Goal: Task Accomplishment & Management: Complete application form

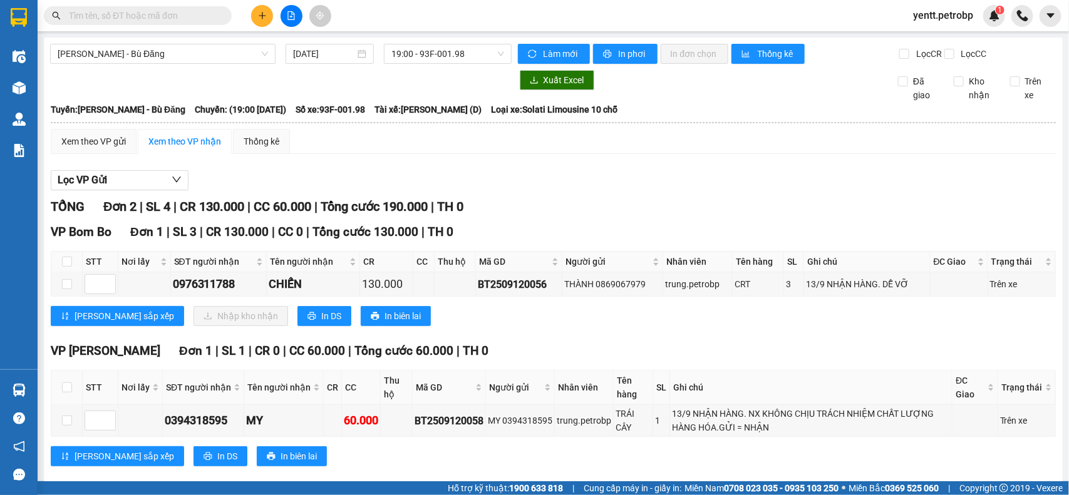
scroll to position [33, 0]
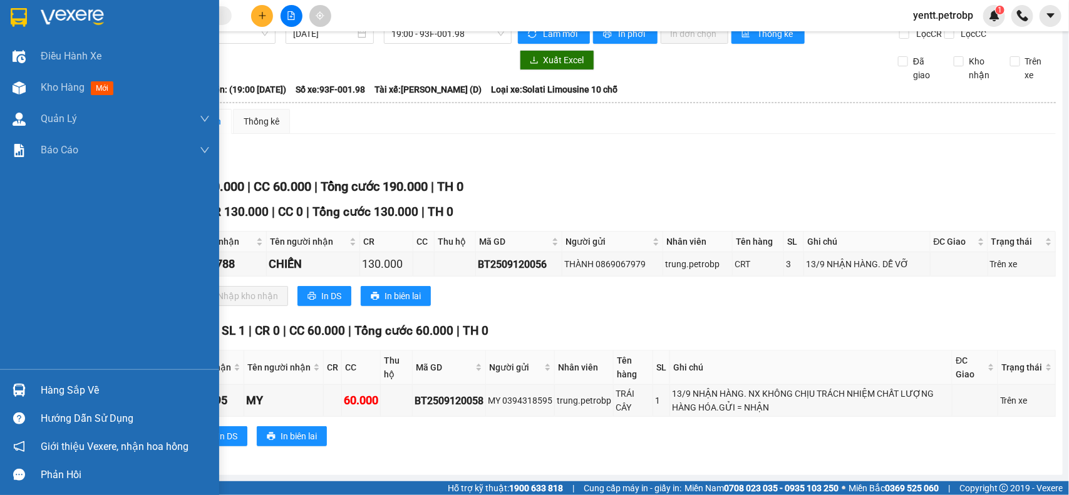
click at [34, 388] on div "Hàng sắp về" at bounding box center [109, 390] width 219 height 28
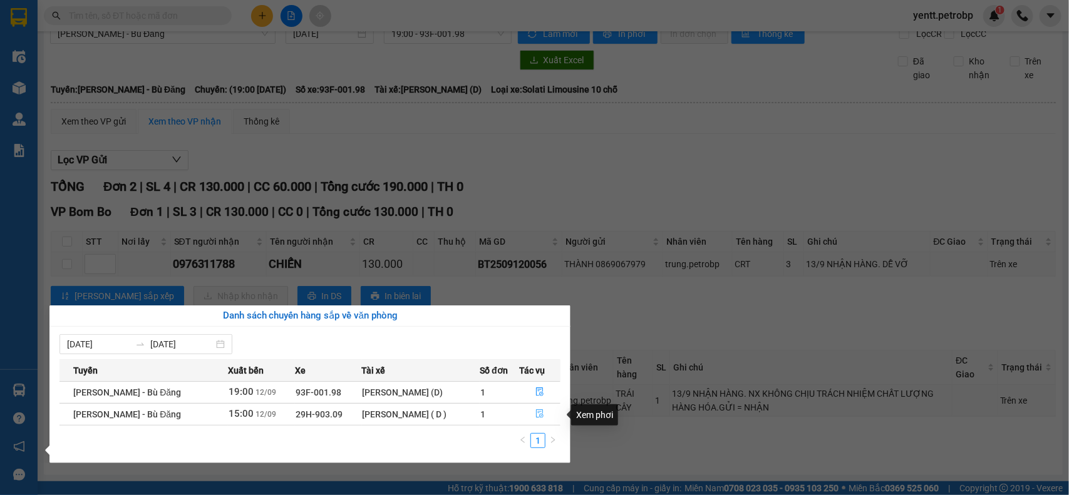
click at [538, 419] on span "file-done" at bounding box center [539, 414] width 9 height 10
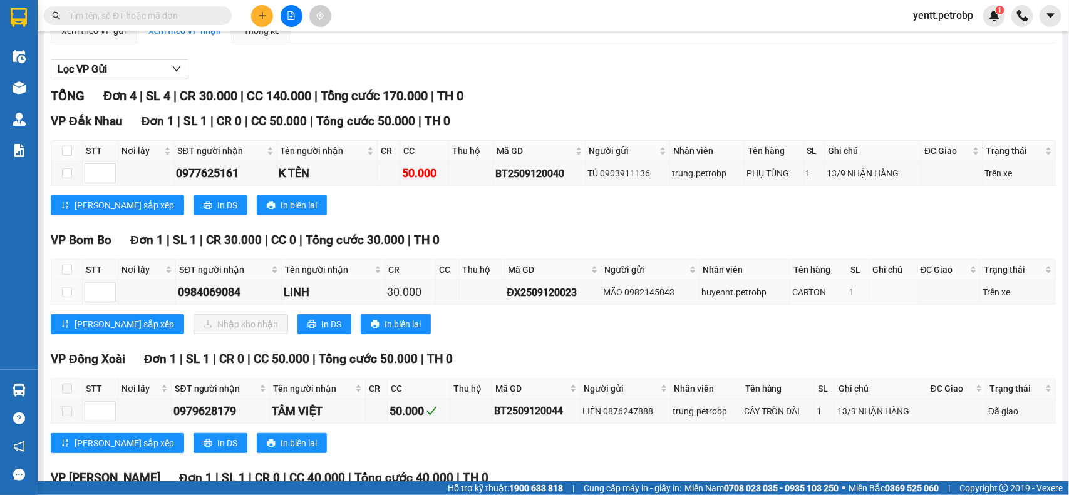
scroll to position [189, 0]
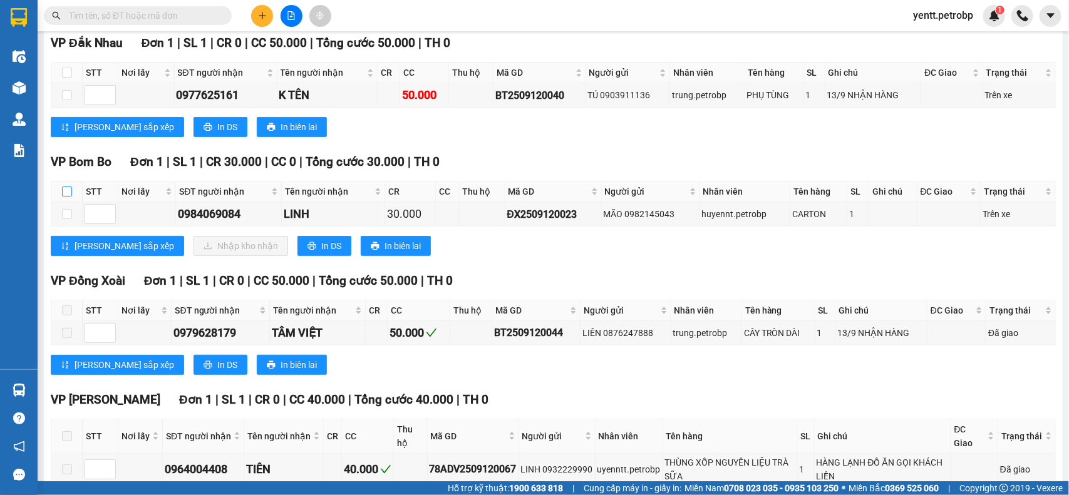
click at [64, 197] on input "checkbox" at bounding box center [67, 192] width 10 height 10
checkbox input "true"
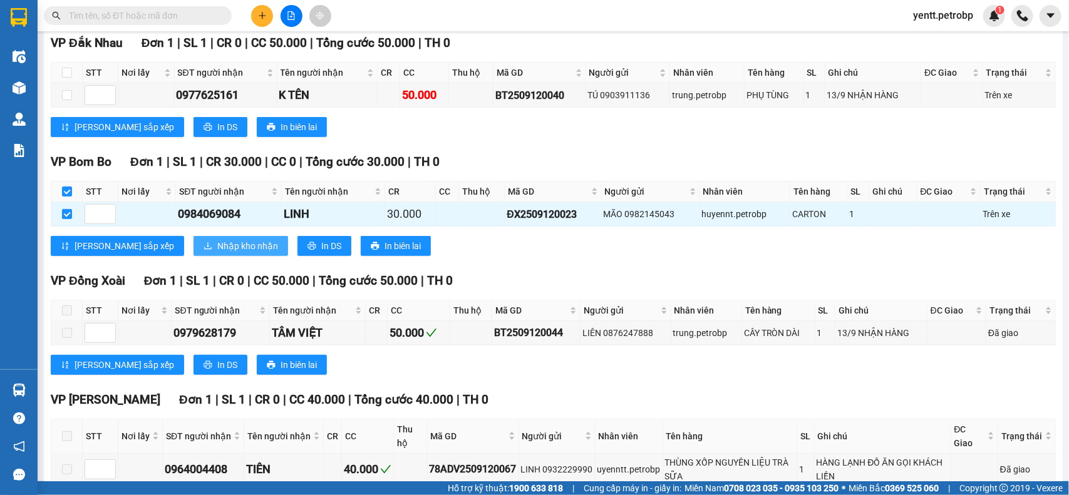
click at [217, 253] on span "Nhập kho nhận" at bounding box center [247, 246] width 61 height 14
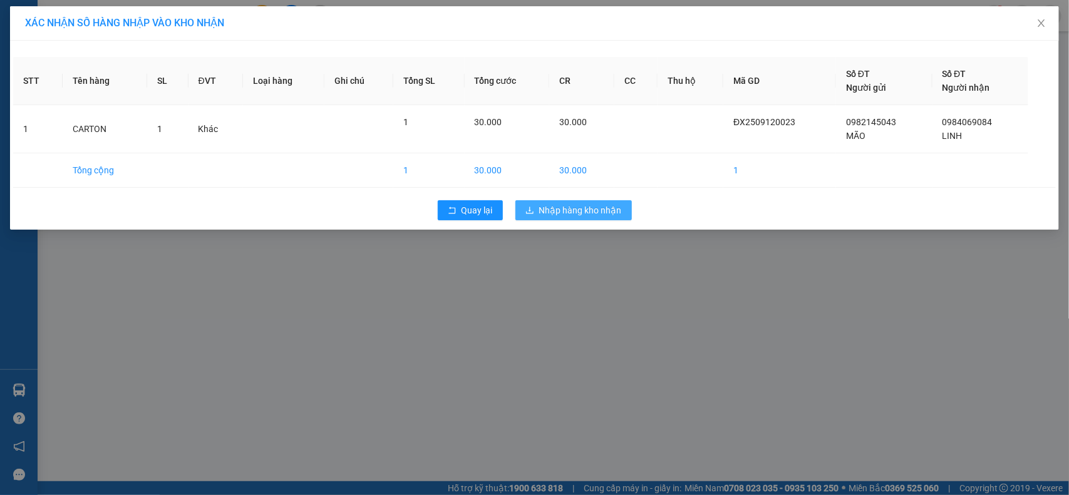
click at [563, 202] on button "Nhập hàng kho nhận" at bounding box center [573, 210] width 116 height 20
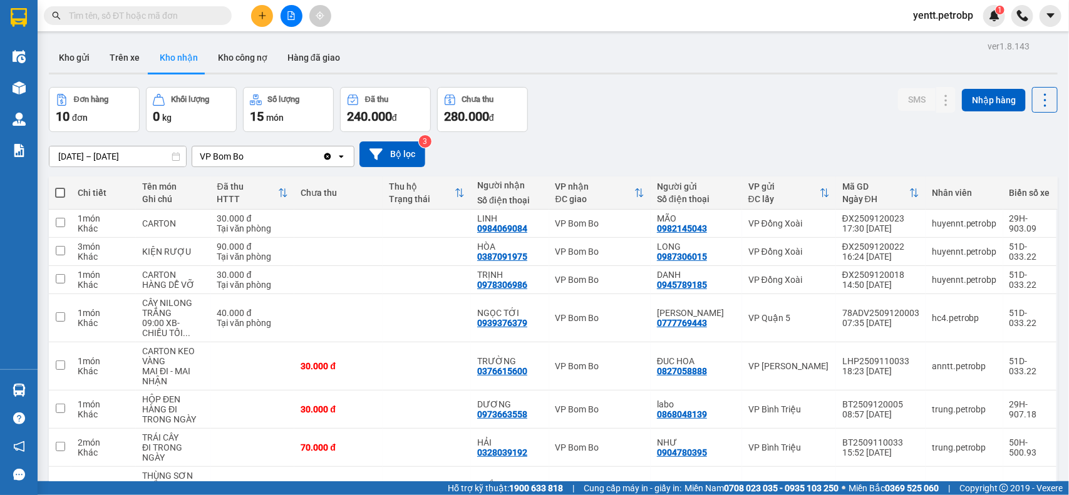
click at [864, 110] on div "Đơn hàng 10 đơn Khối lượng 0 kg Số lượng 15 món Đã thu 240.000 đ Chưa thu 280.0…" at bounding box center [553, 109] width 1009 height 45
click at [266, 16] on icon "plus" at bounding box center [262, 15] width 9 height 9
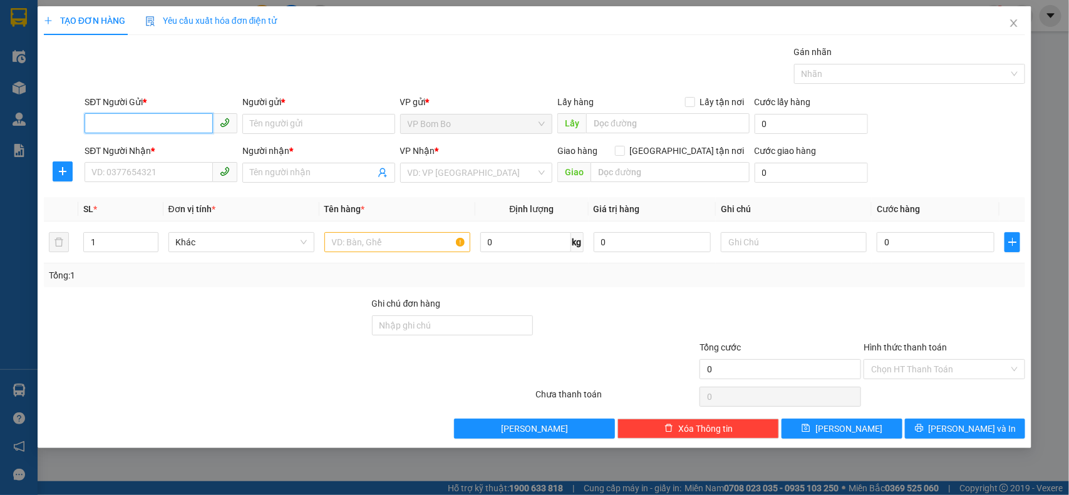
click at [158, 126] on input "SĐT Người Gửi *" at bounding box center [149, 123] width 128 height 20
click at [50, 177] on div at bounding box center [63, 172] width 38 height 20
click at [58, 177] on button "button" at bounding box center [63, 172] width 20 height 20
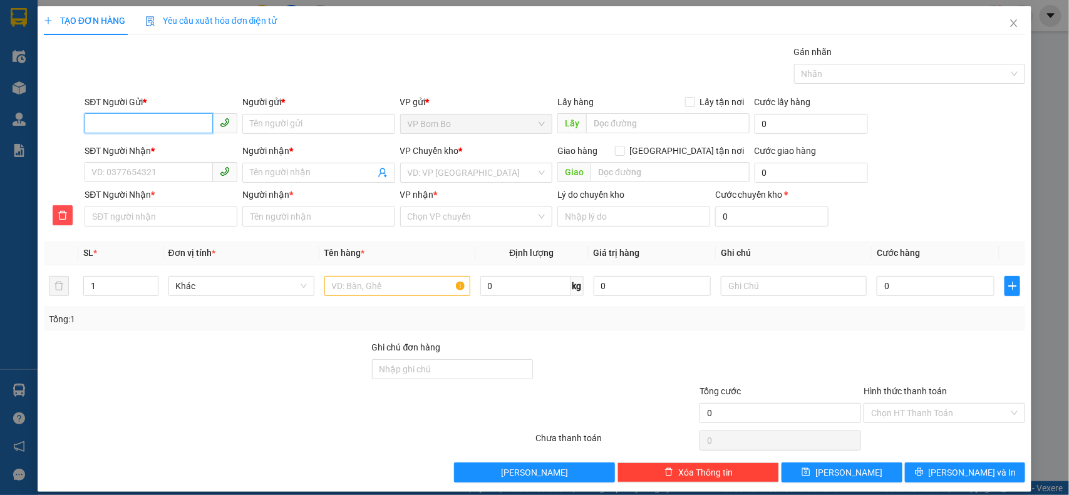
click at [141, 123] on input "SĐT Người Gửi *" at bounding box center [149, 123] width 128 height 20
type input "0989840058"
click at [291, 128] on input "Người gửi *" at bounding box center [318, 124] width 153 height 20
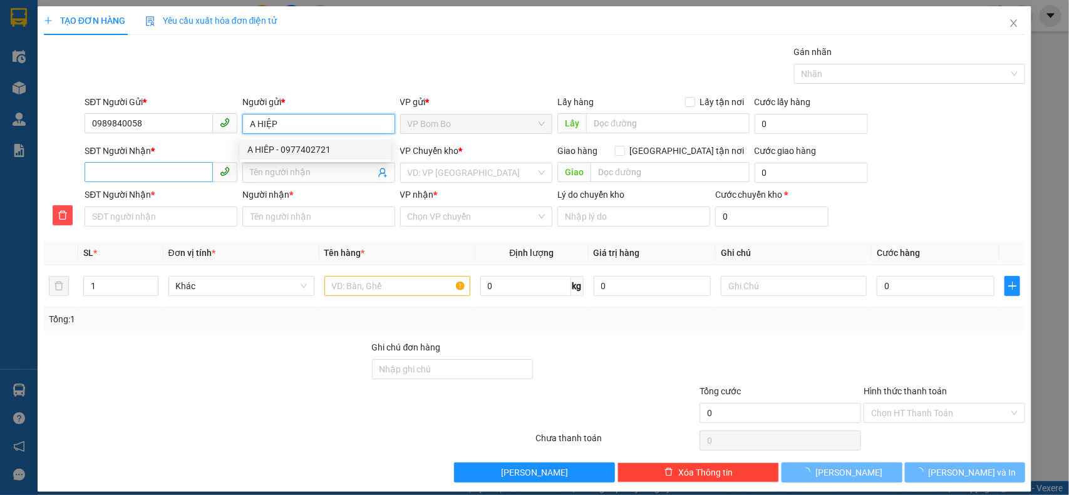
type input "A HIỆP"
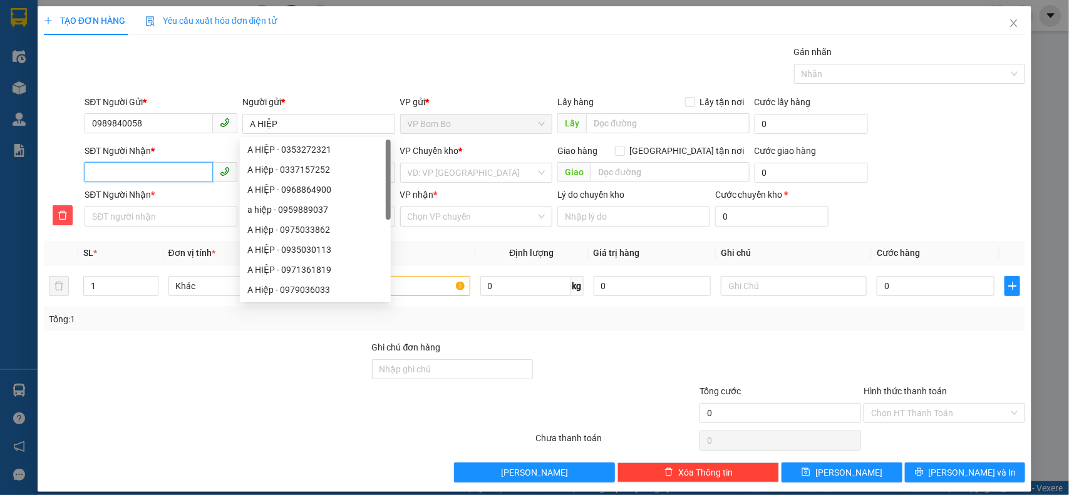
click at [164, 177] on input "SĐT Người Nhận *" at bounding box center [149, 172] width 128 height 20
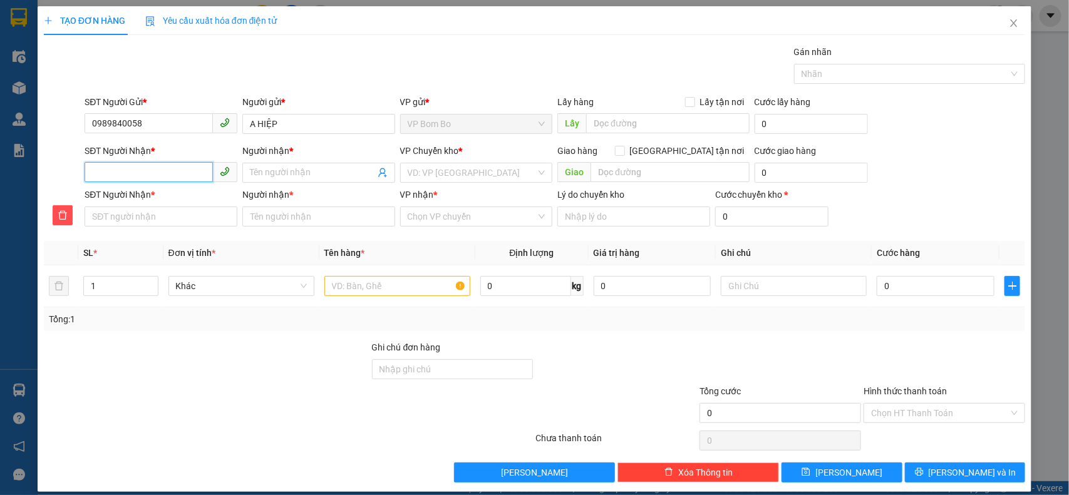
type input "0"
type input "09"
type input "098"
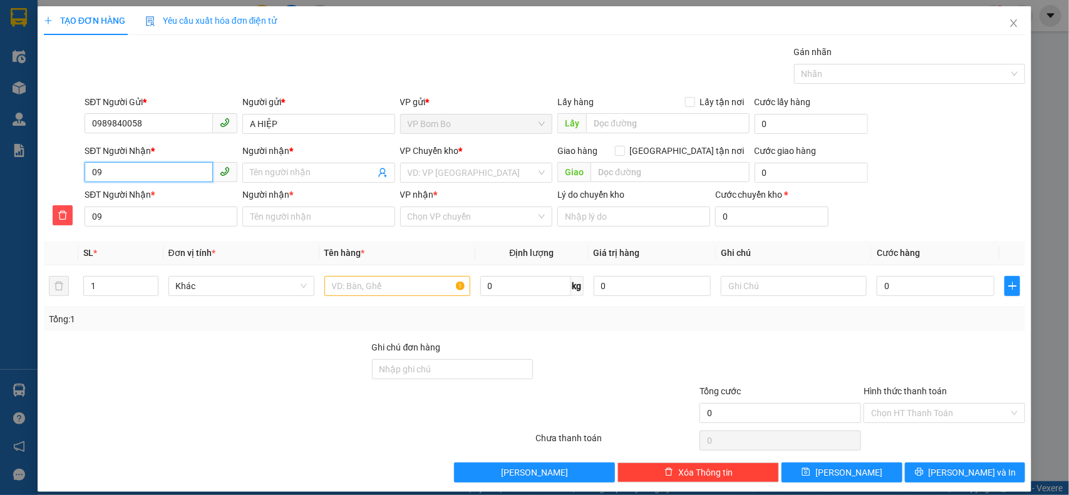
type input "098"
type input "0985"
type input "09857"
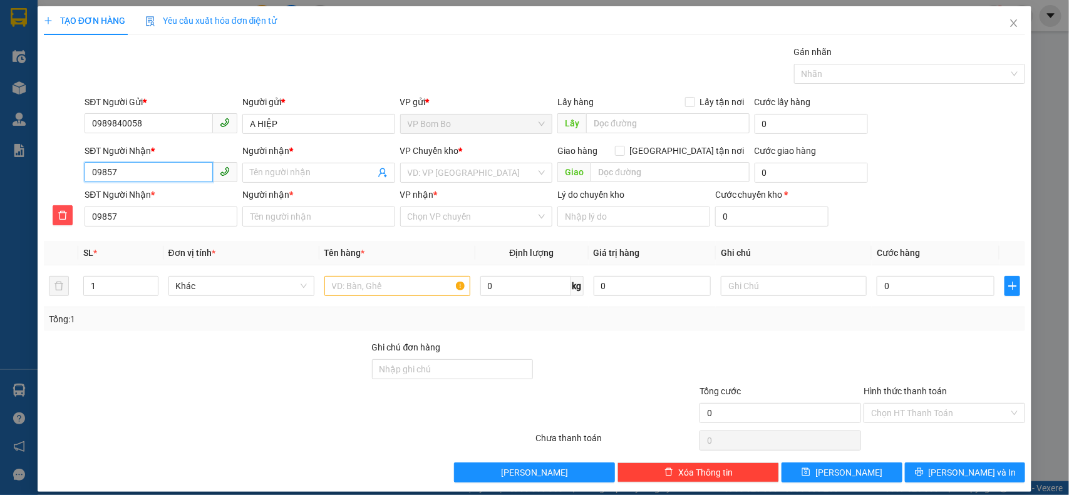
type input "098570"
type input "0985708"
type input "09857087"
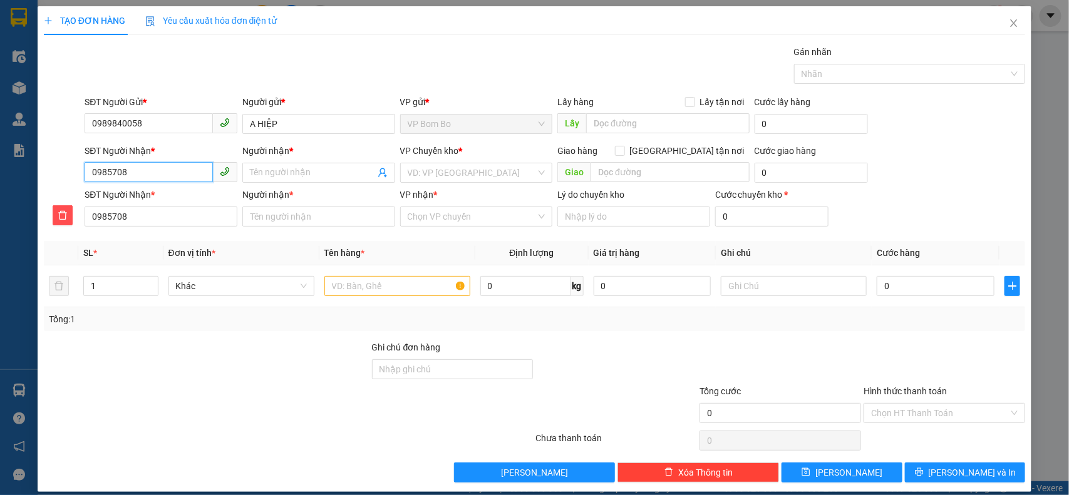
type input "09857087"
type input "098570870"
type input "0985708700"
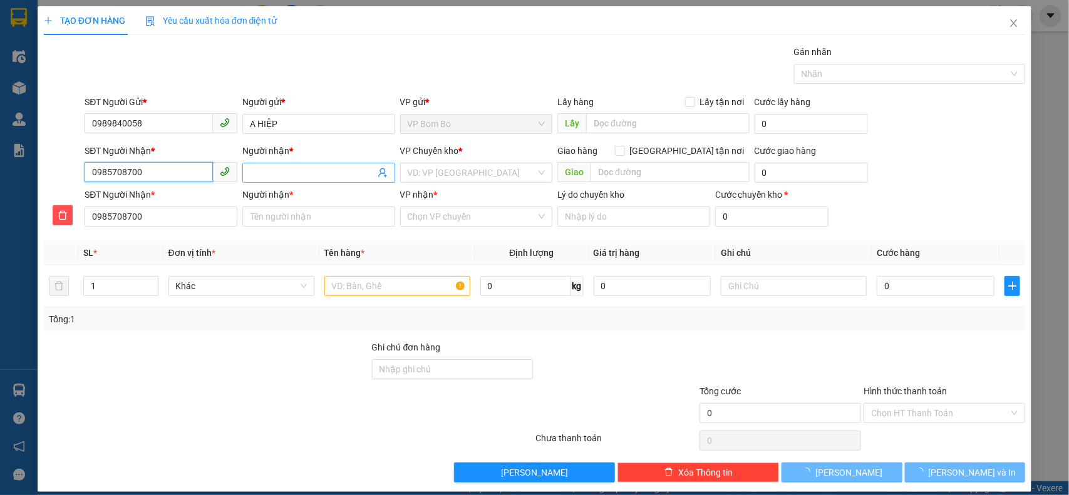
type input "0985708700"
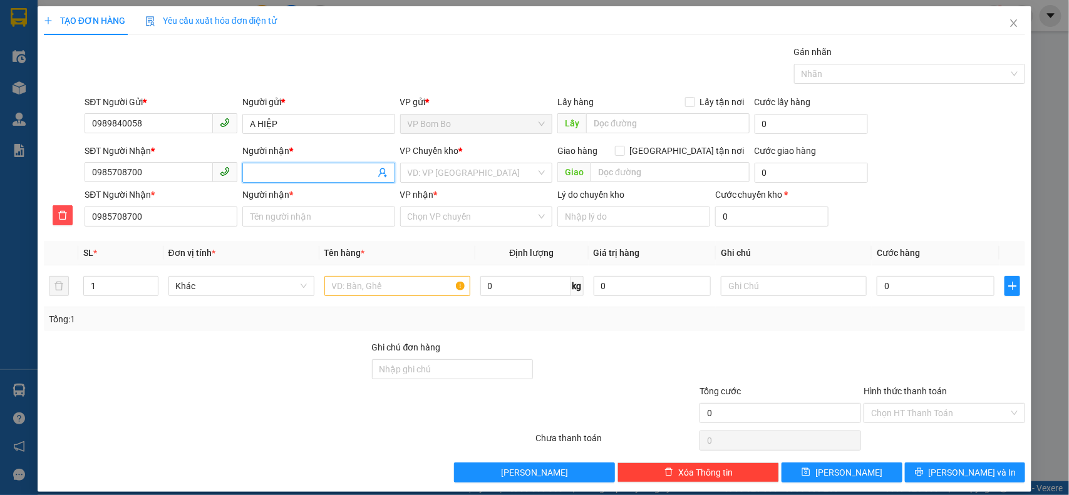
click at [270, 170] on input "Người nhận *" at bounding box center [312, 173] width 125 height 14
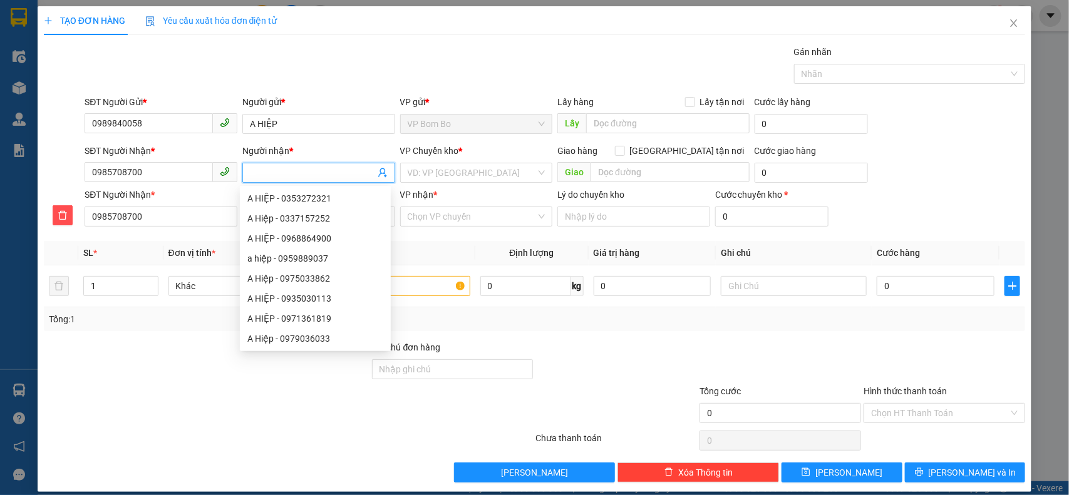
type input "D"
type input "Đ"
type input "ĐI"
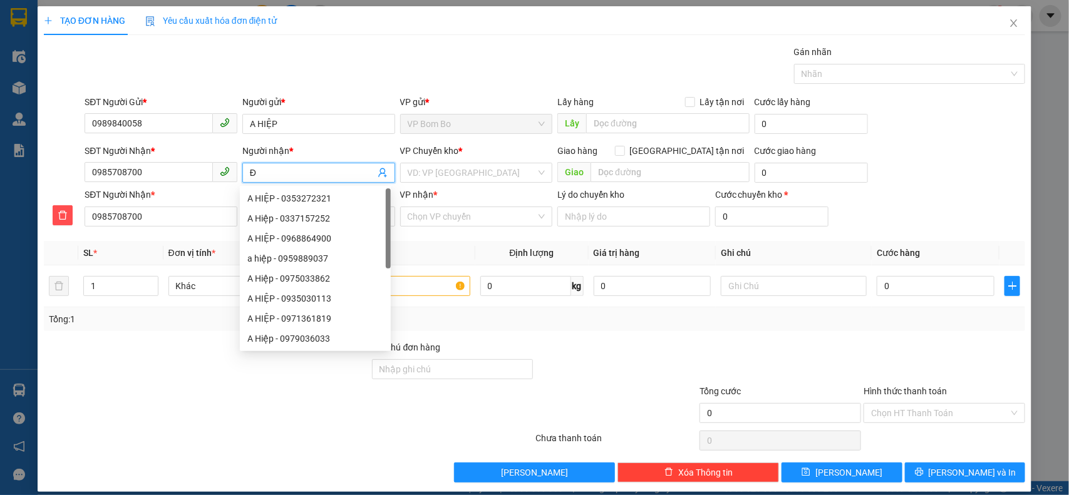
type input "ĐI"
type input "ĐIE"
type input "ĐIÊ"
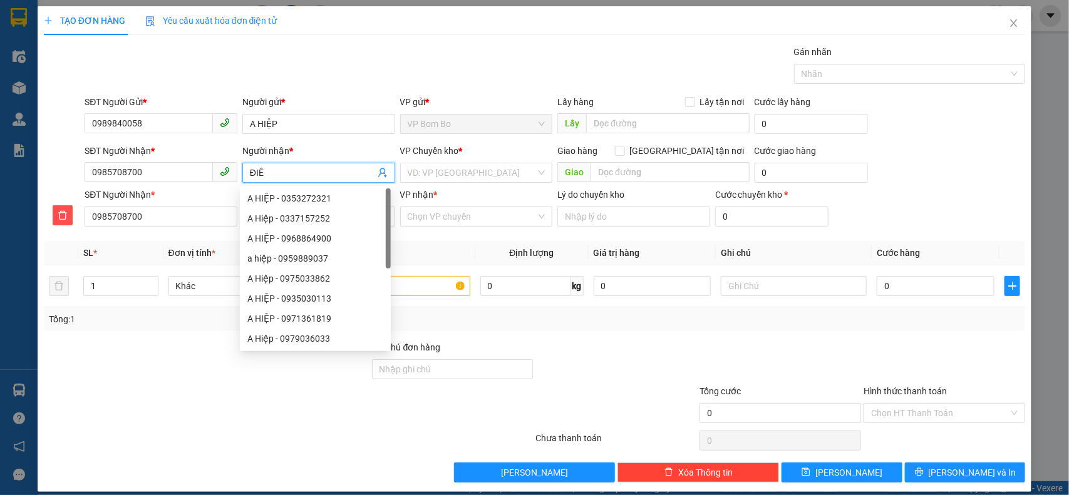
type input "ĐIÊP"
type input "ĐIỆP"
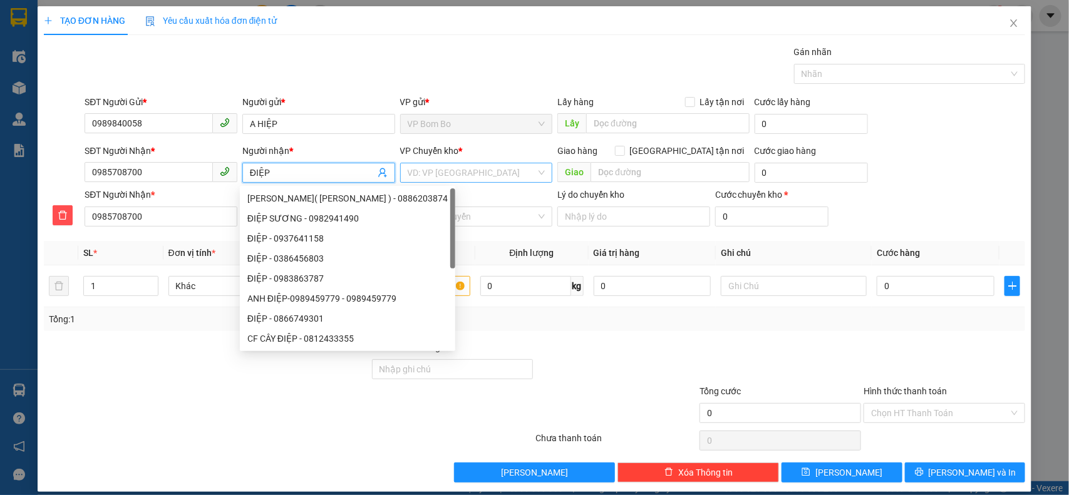
type input "ĐIỆP"
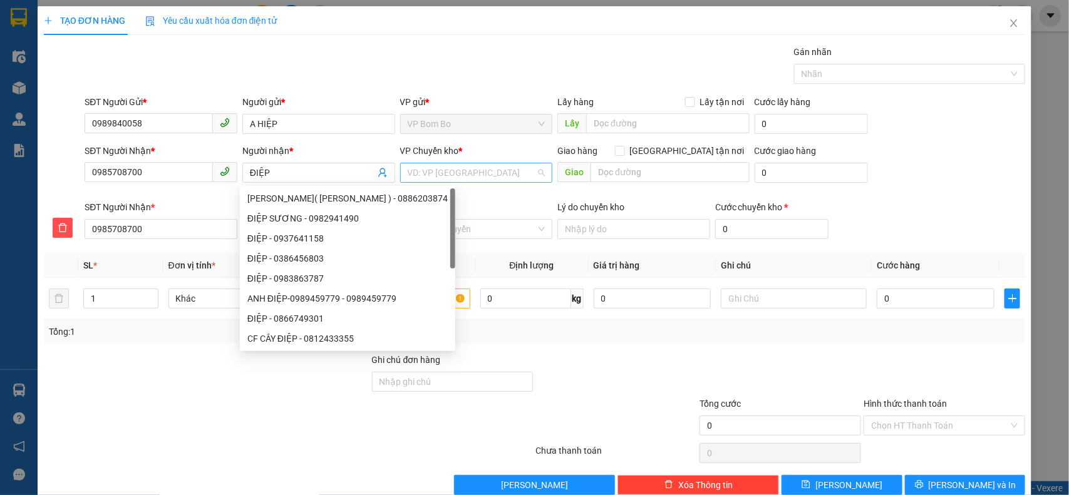
click at [445, 173] on input "search" at bounding box center [472, 172] width 129 height 19
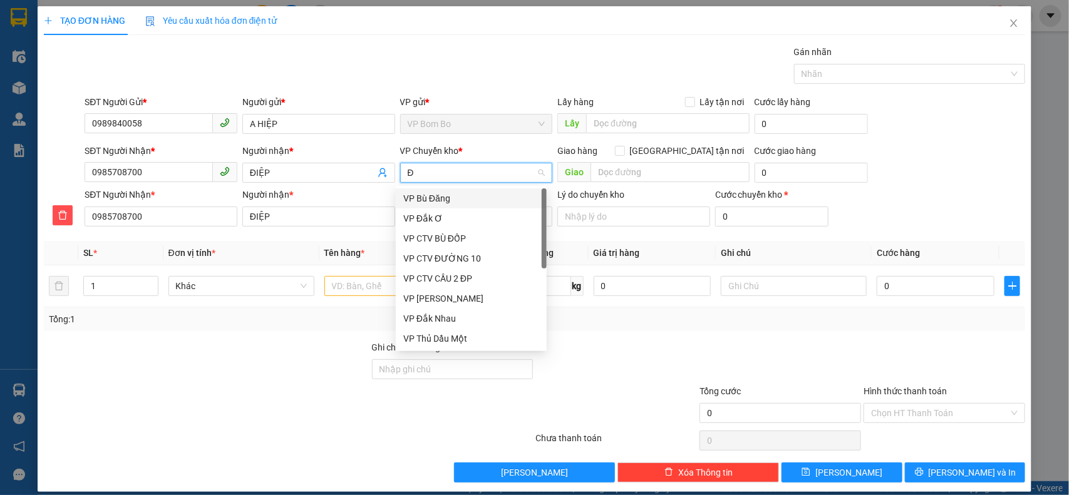
type input "ĐO"
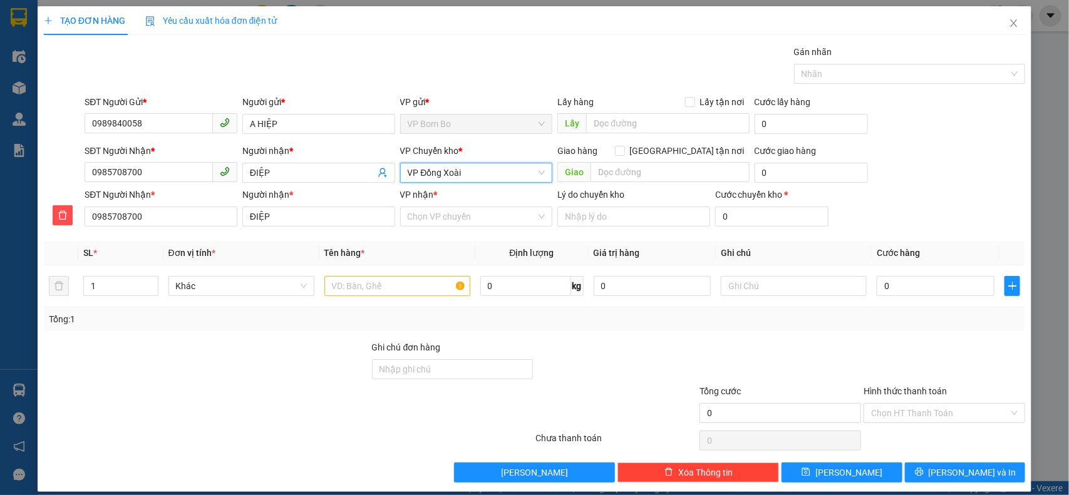
click at [443, 221] on input "VP nhận *" at bounding box center [472, 216] width 129 height 19
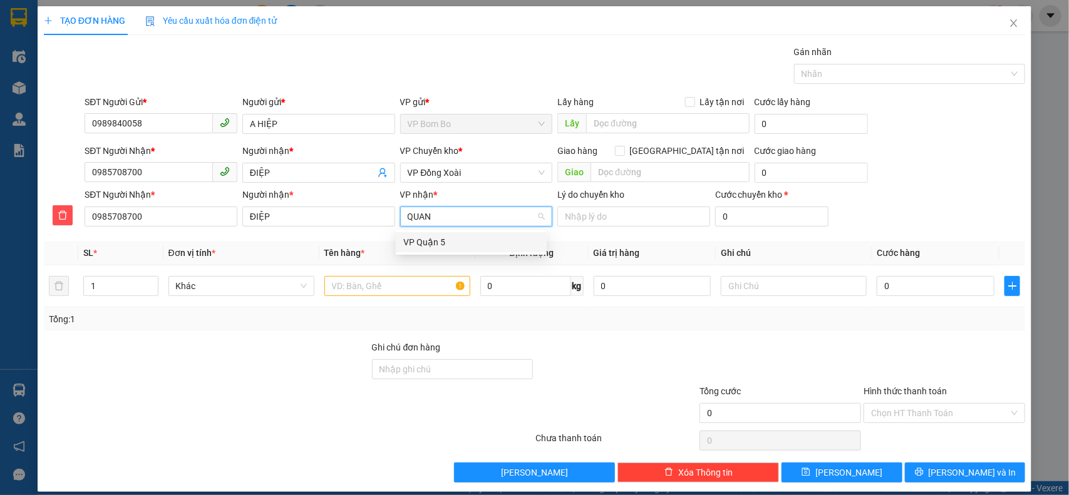
type input "QUẠN"
click at [430, 239] on div "VP Quận 5" at bounding box center [471, 242] width 136 height 14
click at [411, 286] on input "text" at bounding box center [397, 286] width 146 height 20
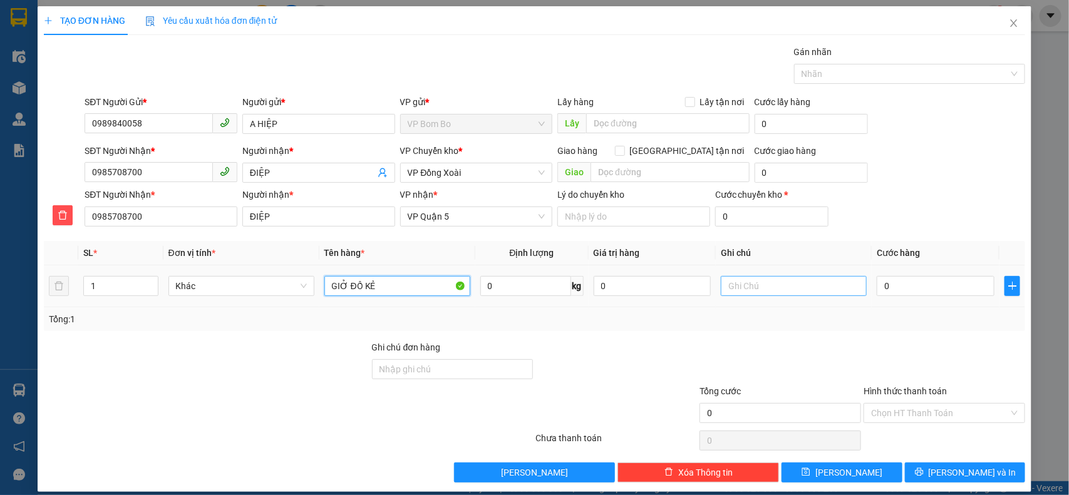
type input "GIỞ ĐỒ KẺ"
click at [756, 280] on input "text" at bounding box center [794, 286] width 146 height 20
click at [908, 287] on input "0" at bounding box center [935, 286] width 118 height 20
type input "0.036"
type input "36"
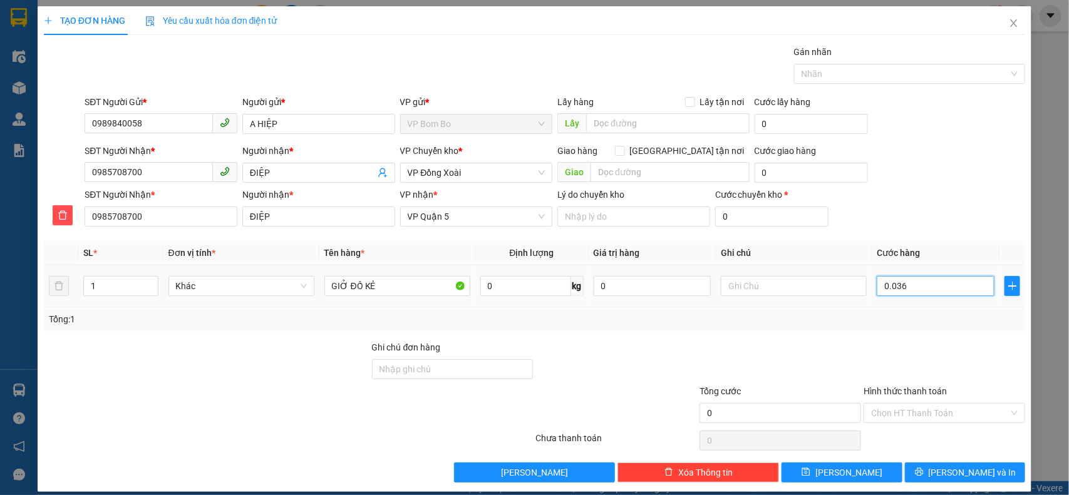
type input "36"
type input "00.360"
type input "360"
type input "00.036"
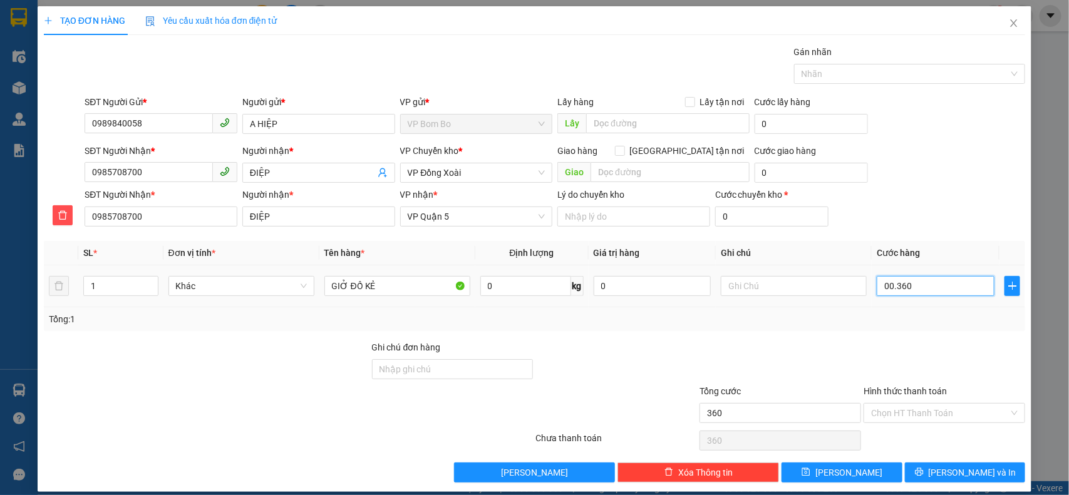
type input "36"
type input "0.003"
type input "3"
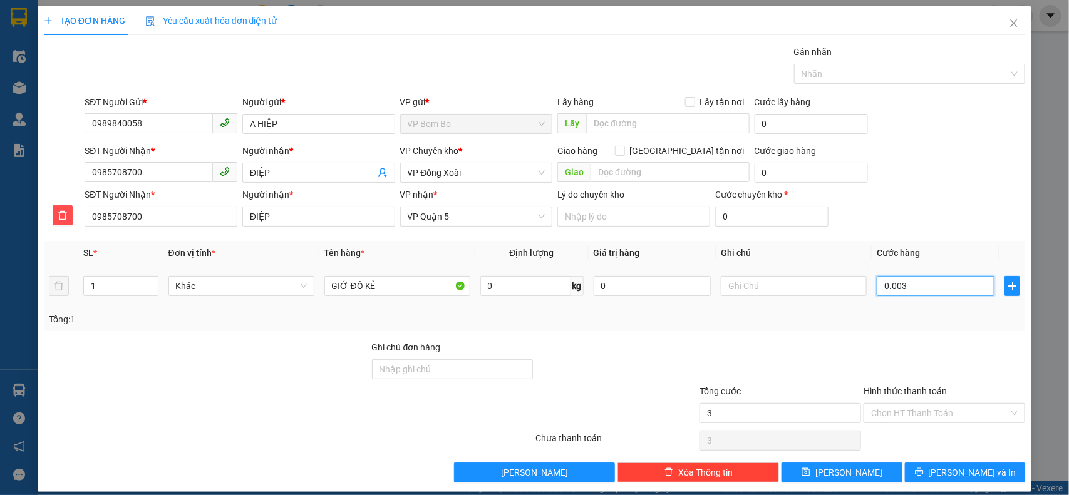
type input "000"
type input "0"
type input "0.003"
type input "3"
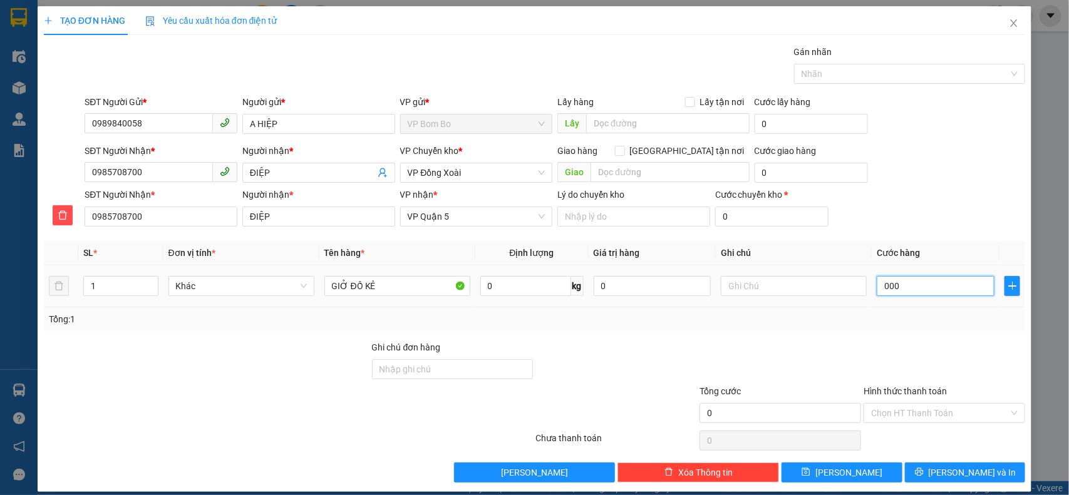
type input "3"
type input "00.030"
type input "30"
type input "30.000"
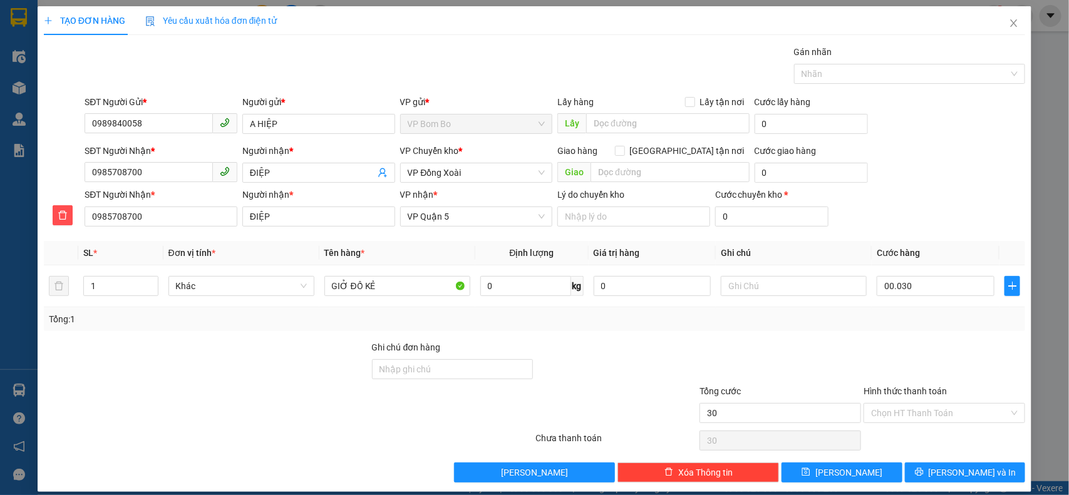
type input "30.000"
click at [756, 424] on div "Tổng cước 30.000" at bounding box center [780, 406] width 162 height 44
click at [767, 290] on input "text" at bounding box center [794, 286] width 146 height 20
type input "9"
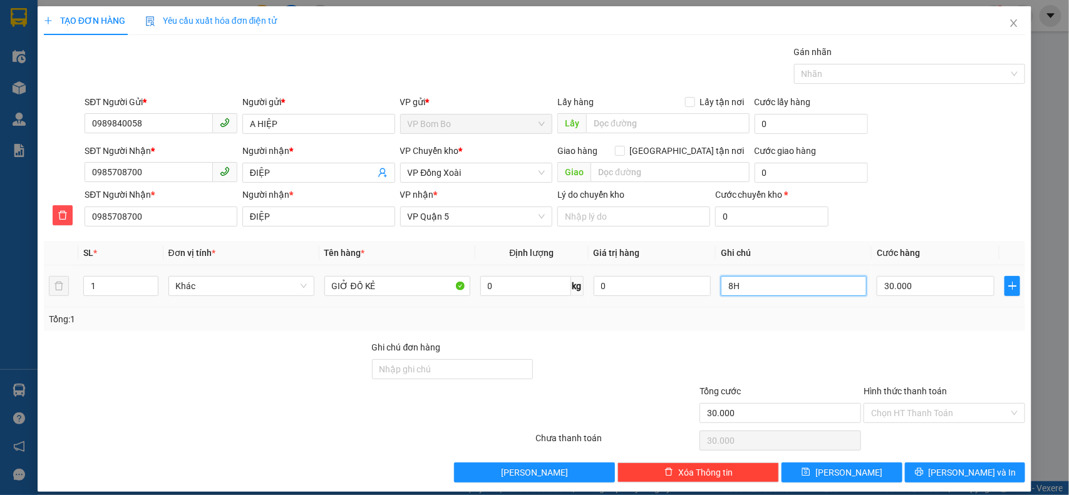
type input "8"
type input "ĐI CHUYẾN 8H"
click at [958, 471] on span "[PERSON_NAME] và In" at bounding box center [972, 473] width 88 height 14
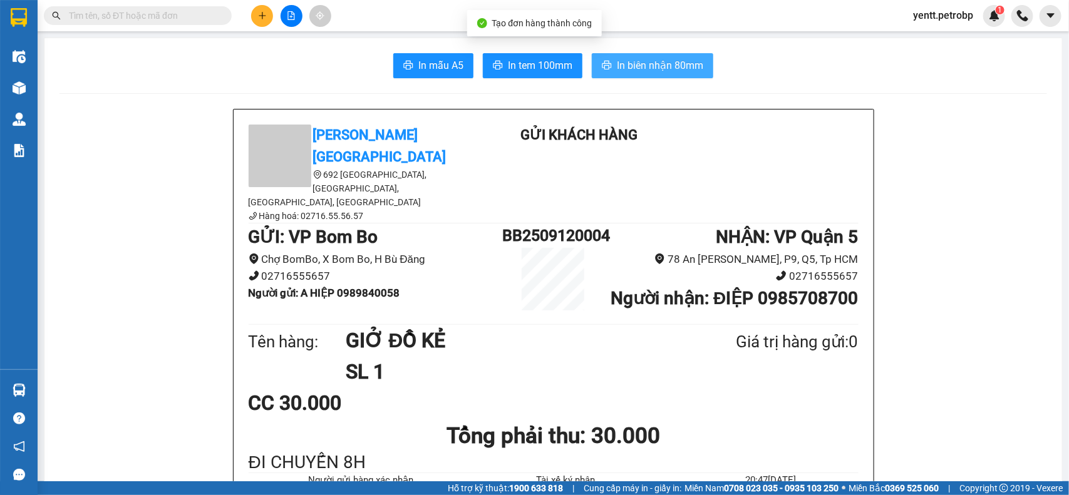
click at [650, 64] on span "In biên nhận 80mm" at bounding box center [660, 66] width 86 height 16
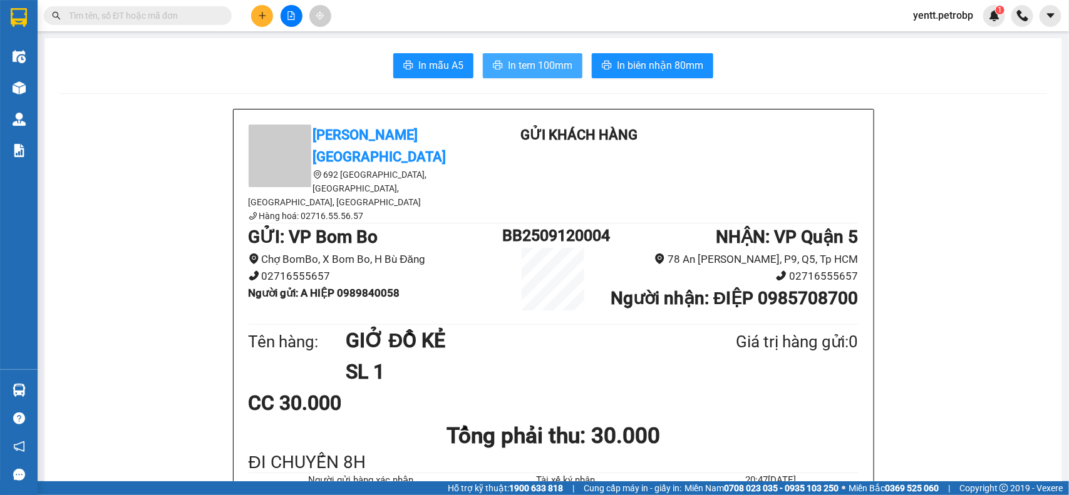
click at [560, 64] on span "In tem 100mm" at bounding box center [540, 66] width 64 height 16
click at [558, 60] on span "In tem 100mm" at bounding box center [540, 66] width 64 height 16
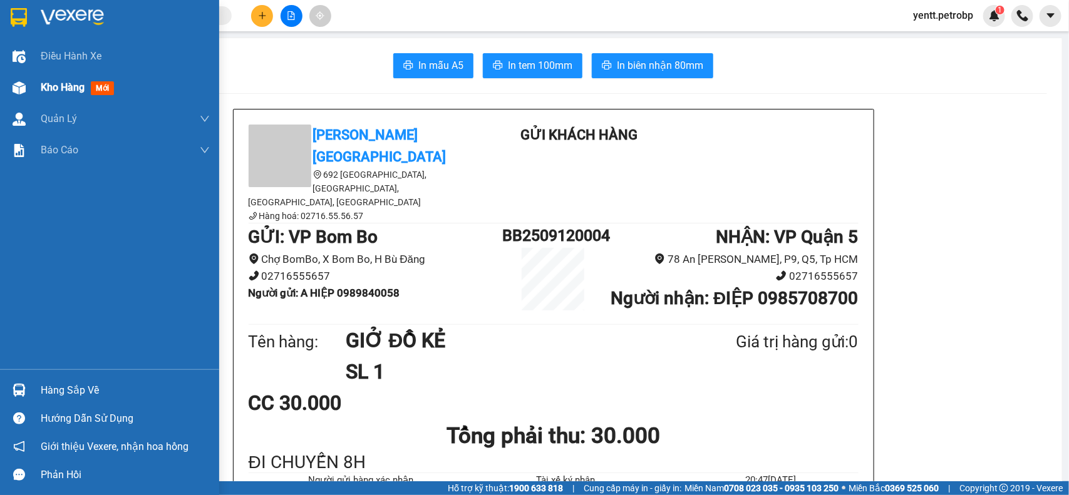
click at [41, 88] on span "Kho hàng" at bounding box center [63, 87] width 44 height 12
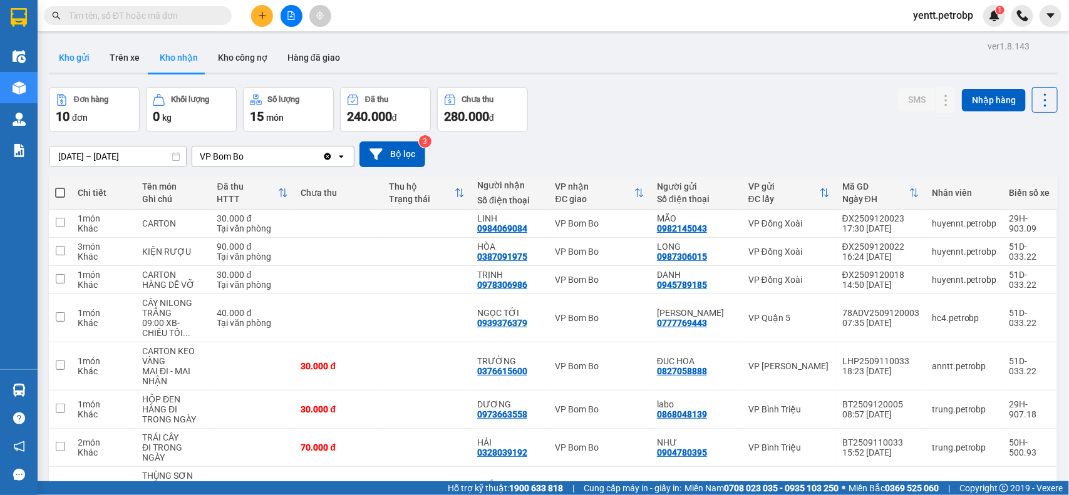
click at [81, 51] on button "Kho gửi" at bounding box center [74, 58] width 51 height 30
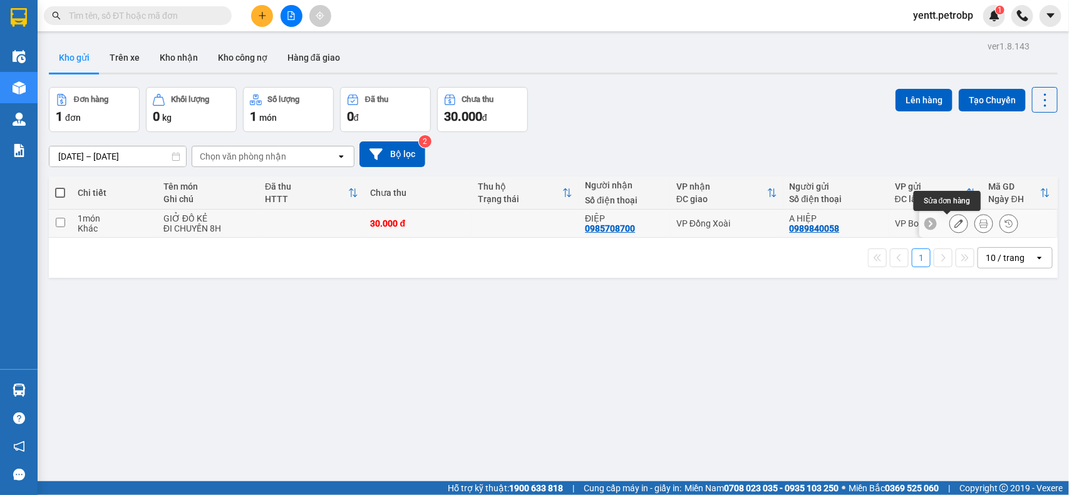
click at [954, 223] on icon at bounding box center [958, 223] width 9 height 9
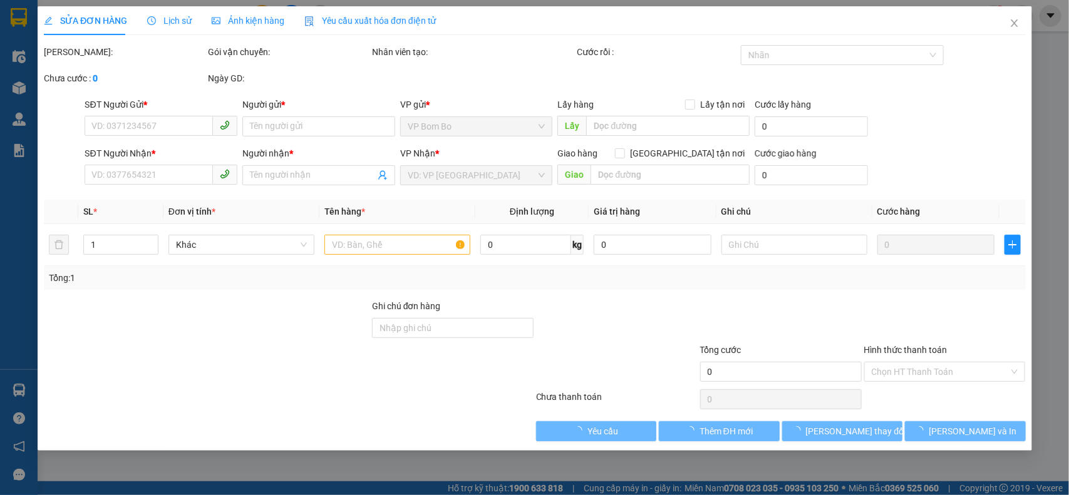
type input "0989840058"
type input "A HIỆP"
type input "0985708700"
type input "ĐIỆP"
type input "30.000"
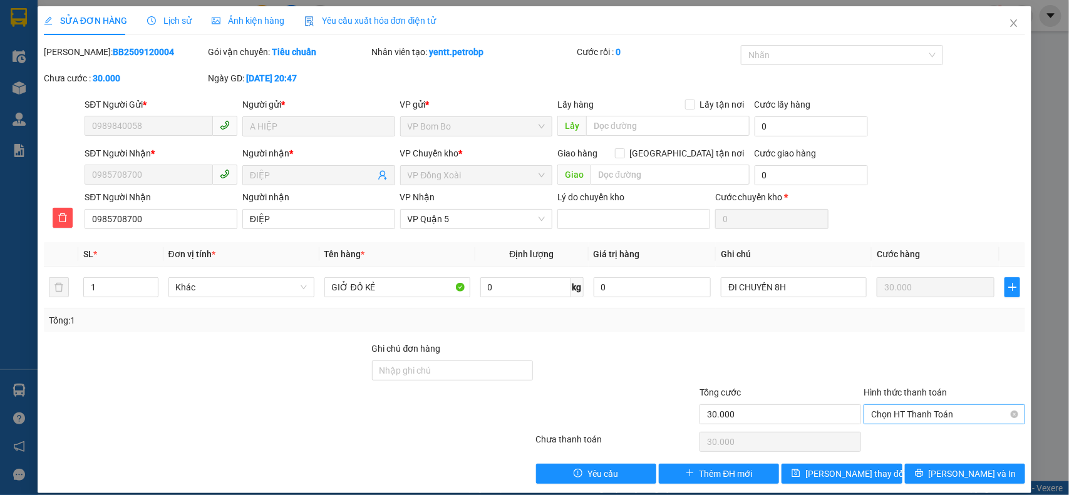
drag, startPoint x: 898, startPoint y: 407, endPoint x: 897, endPoint y: 423, distance: 16.3
click at [899, 408] on span "Chọn HT Thanh Toán" at bounding box center [944, 414] width 146 height 19
click at [902, 329] on div "Tại văn phòng" at bounding box center [935, 330] width 145 height 14
type input "0"
click at [856, 474] on span "[PERSON_NAME] thay đổi" at bounding box center [855, 474] width 100 height 14
